Goal: Task Accomplishment & Management: Manage account settings

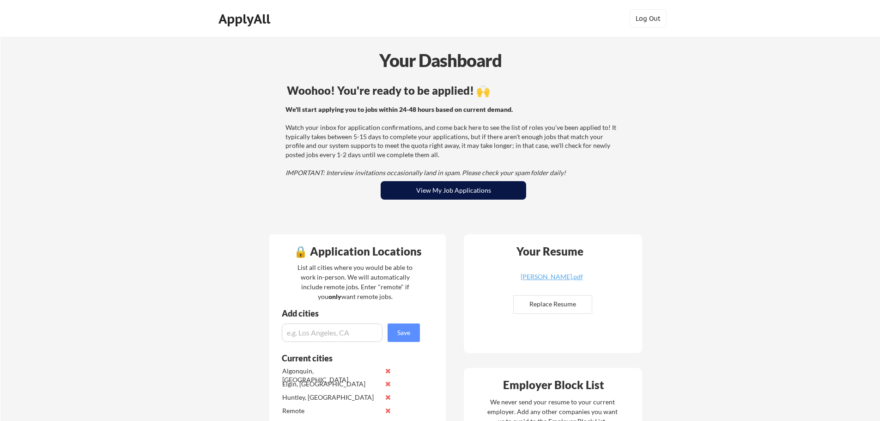
click at [464, 189] on button "View My Job Applications" at bounding box center [453, 190] width 145 height 18
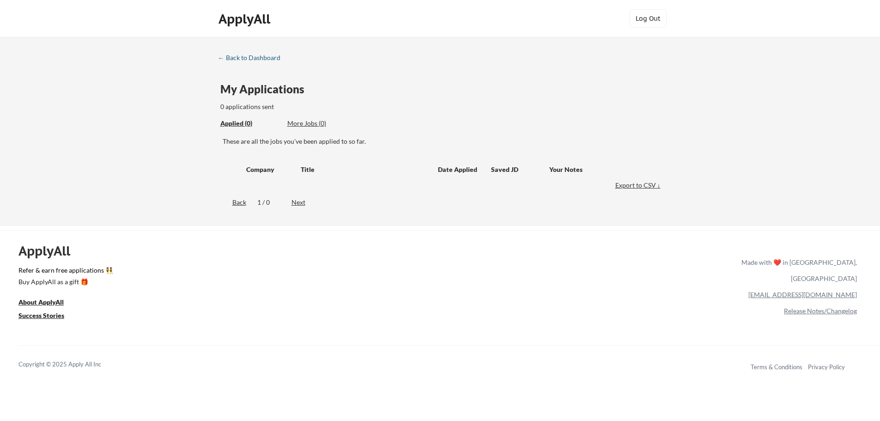
click at [230, 57] on div "← Back to Dashboard" at bounding box center [252, 58] width 69 height 6
